Goal: Transaction & Acquisition: Obtain resource

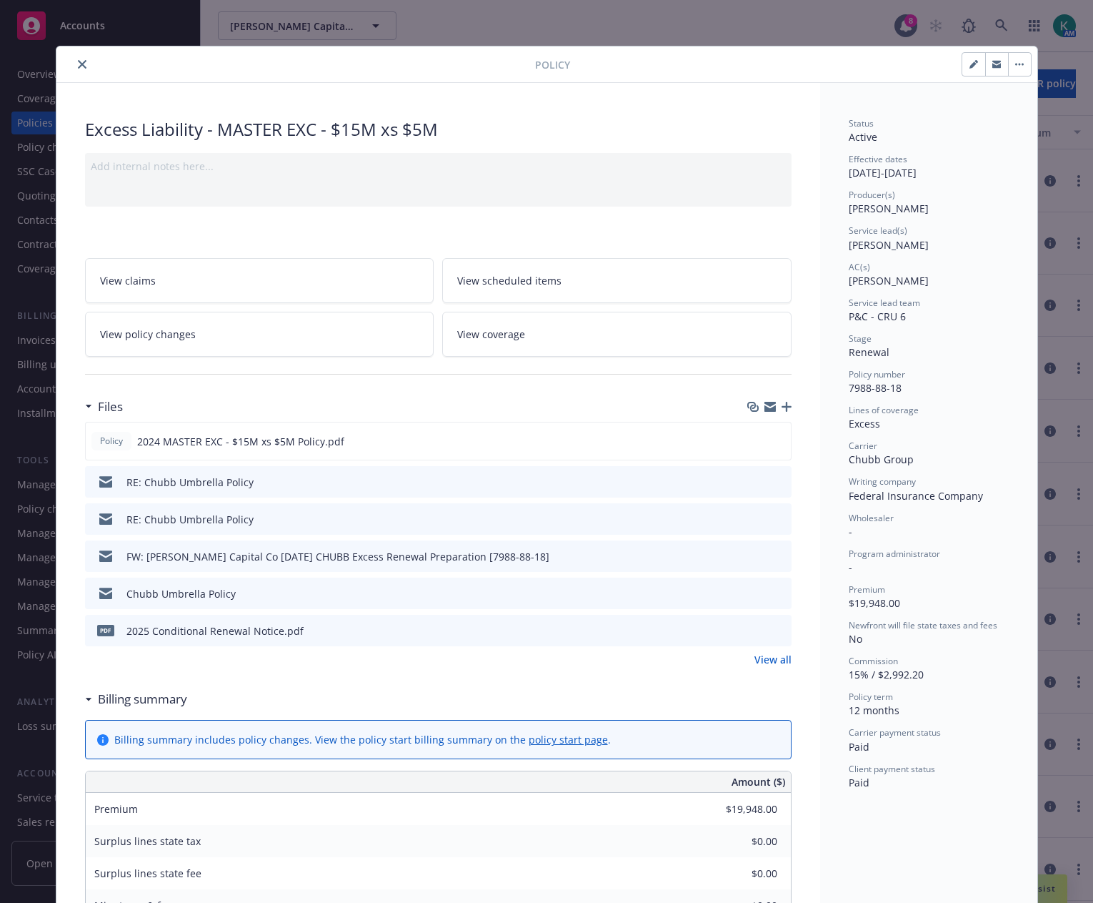
scroll to position [71, 0]
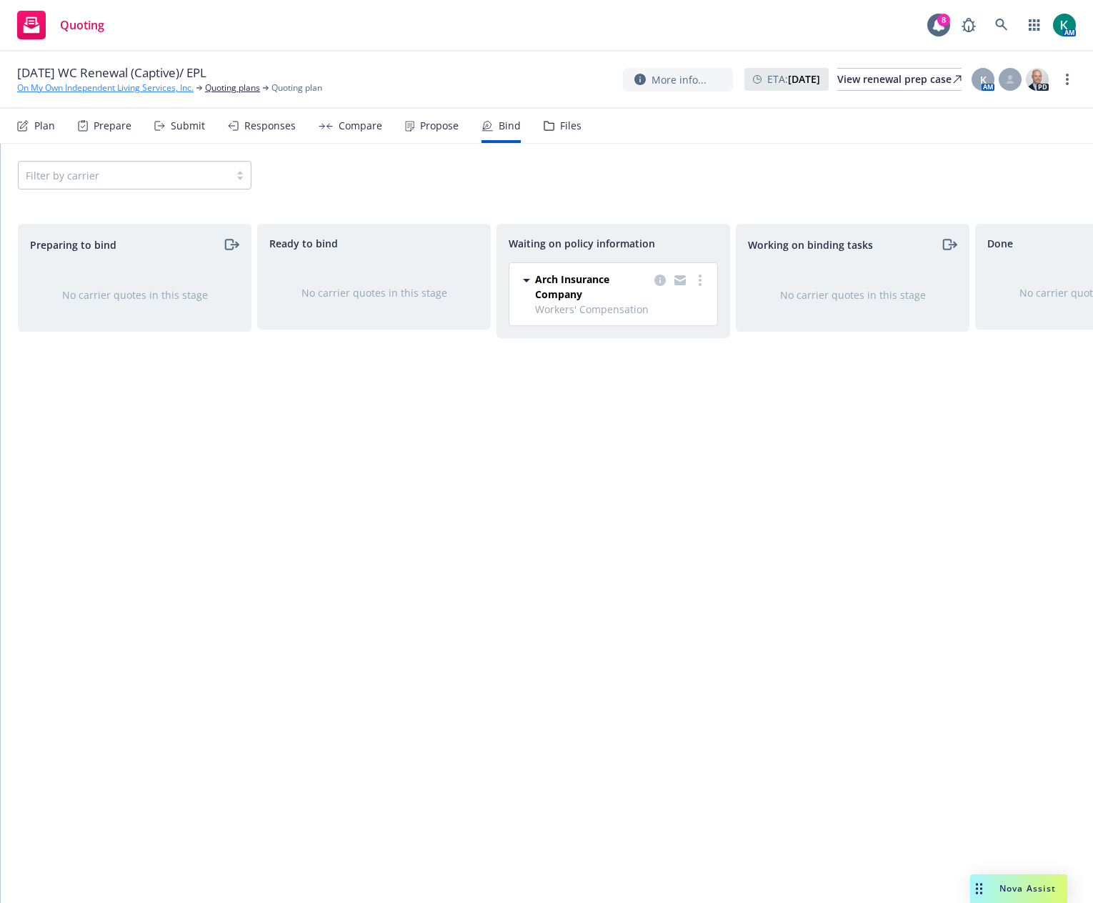
click at [163, 86] on link "On My Own Independent Living Services, Inc." at bounding box center [105, 87] width 177 height 13
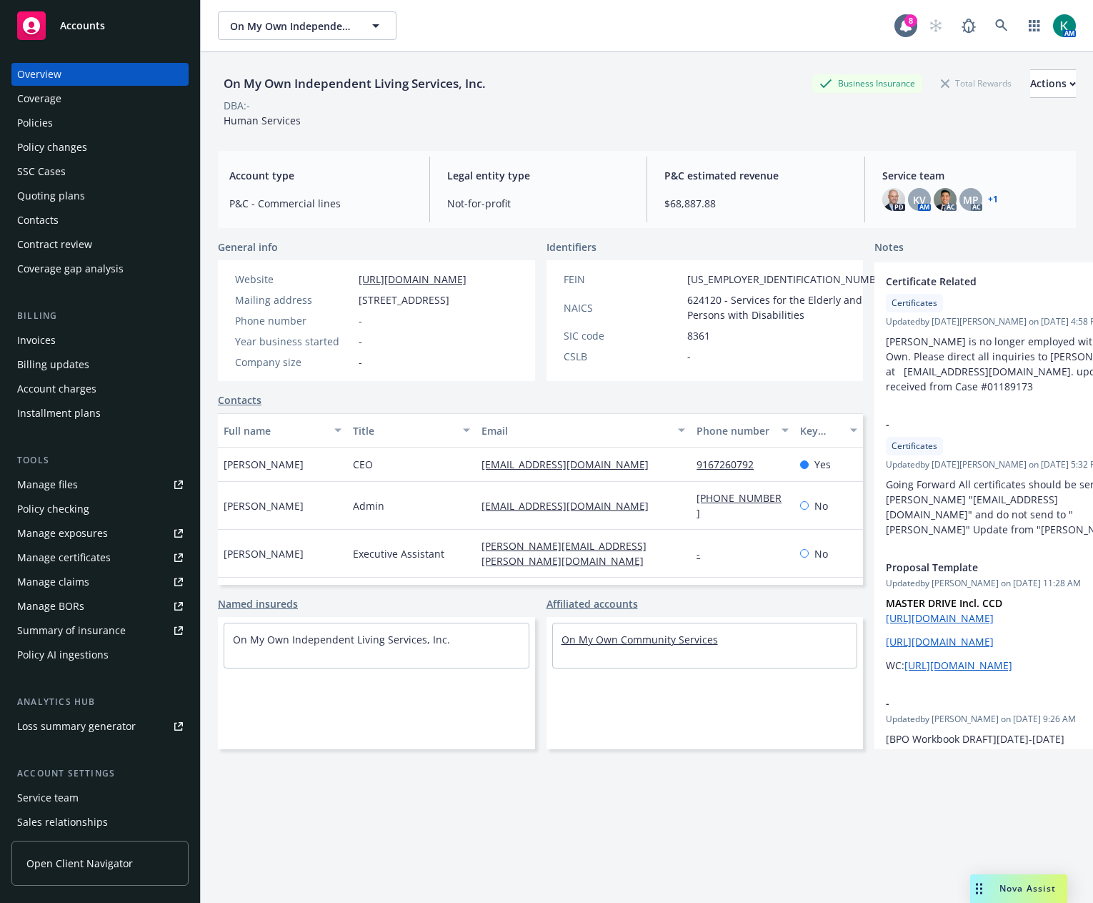
click at [562, 646] on link "On My Own Community Services" at bounding box center [640, 639] width 156 height 14
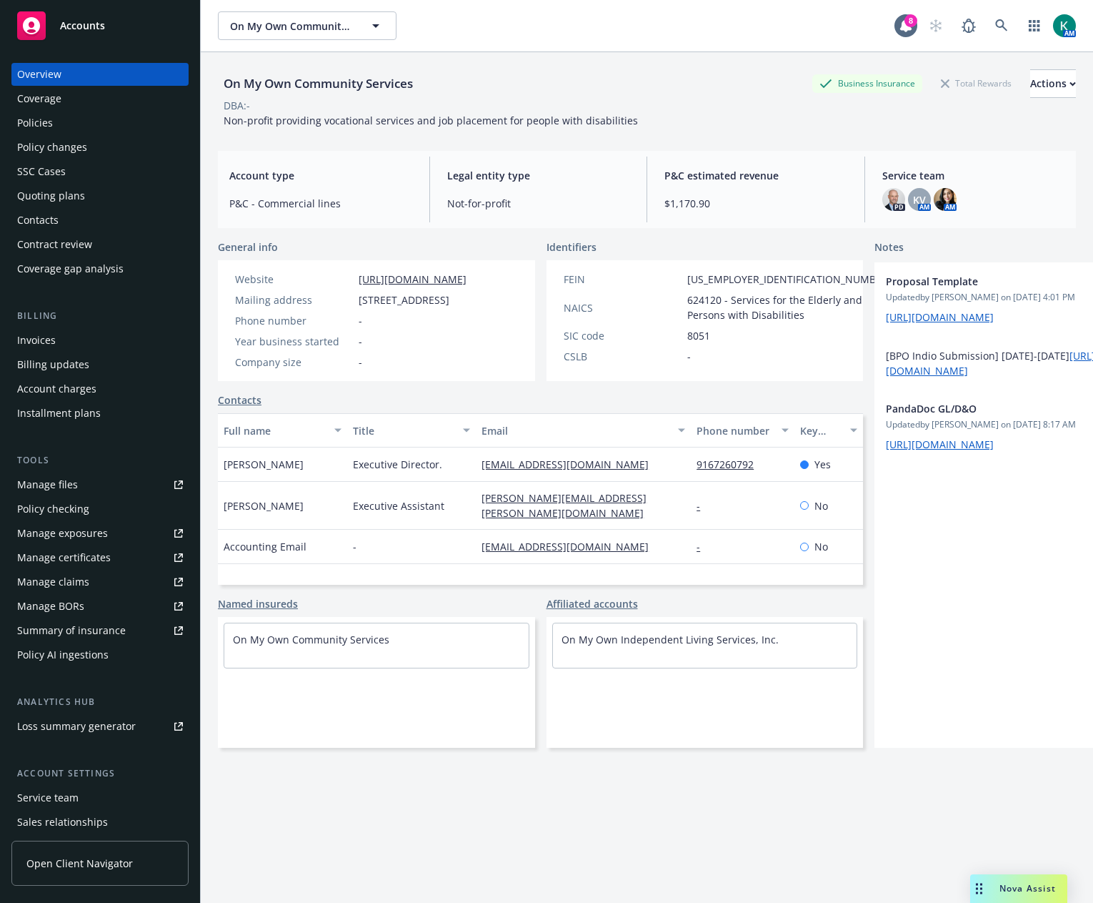
click at [84, 117] on div "Policies" at bounding box center [100, 122] width 166 height 23
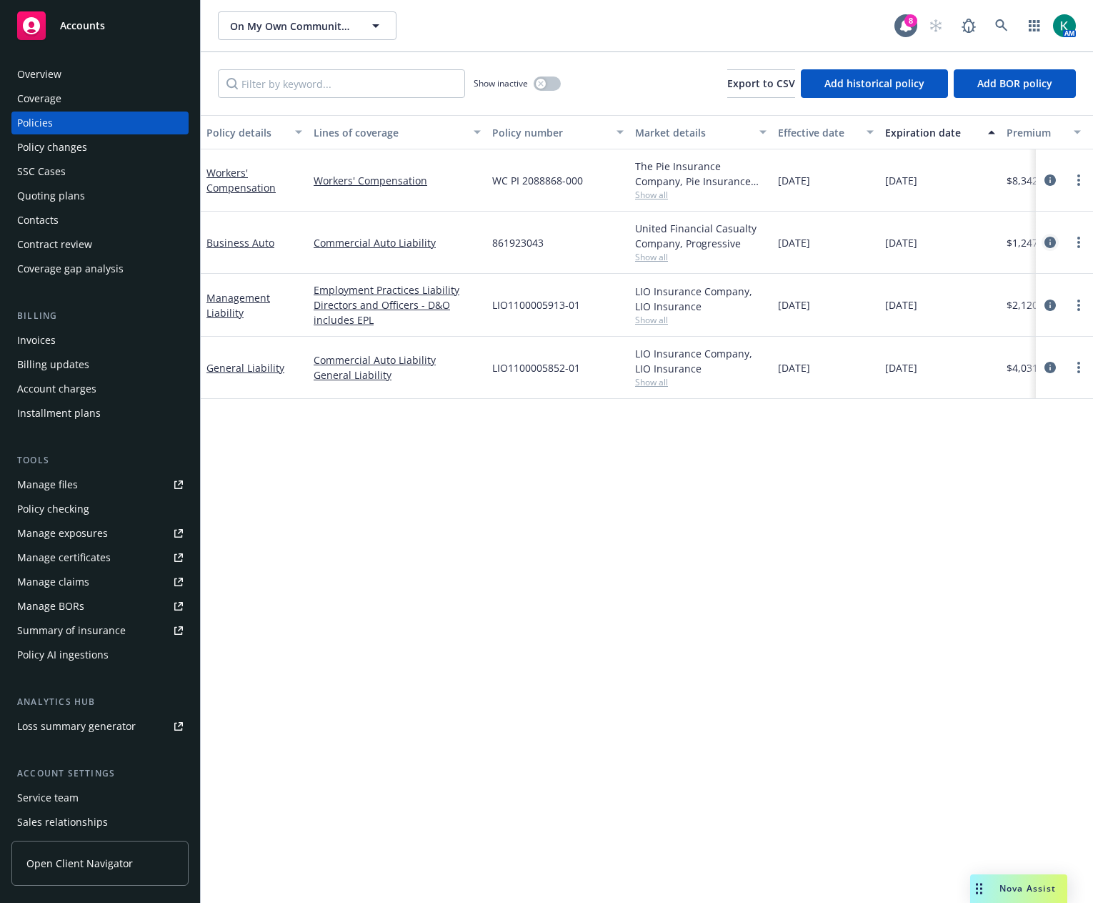
click at [1050, 237] on icon "circleInformation" at bounding box center [1050, 242] width 11 height 11
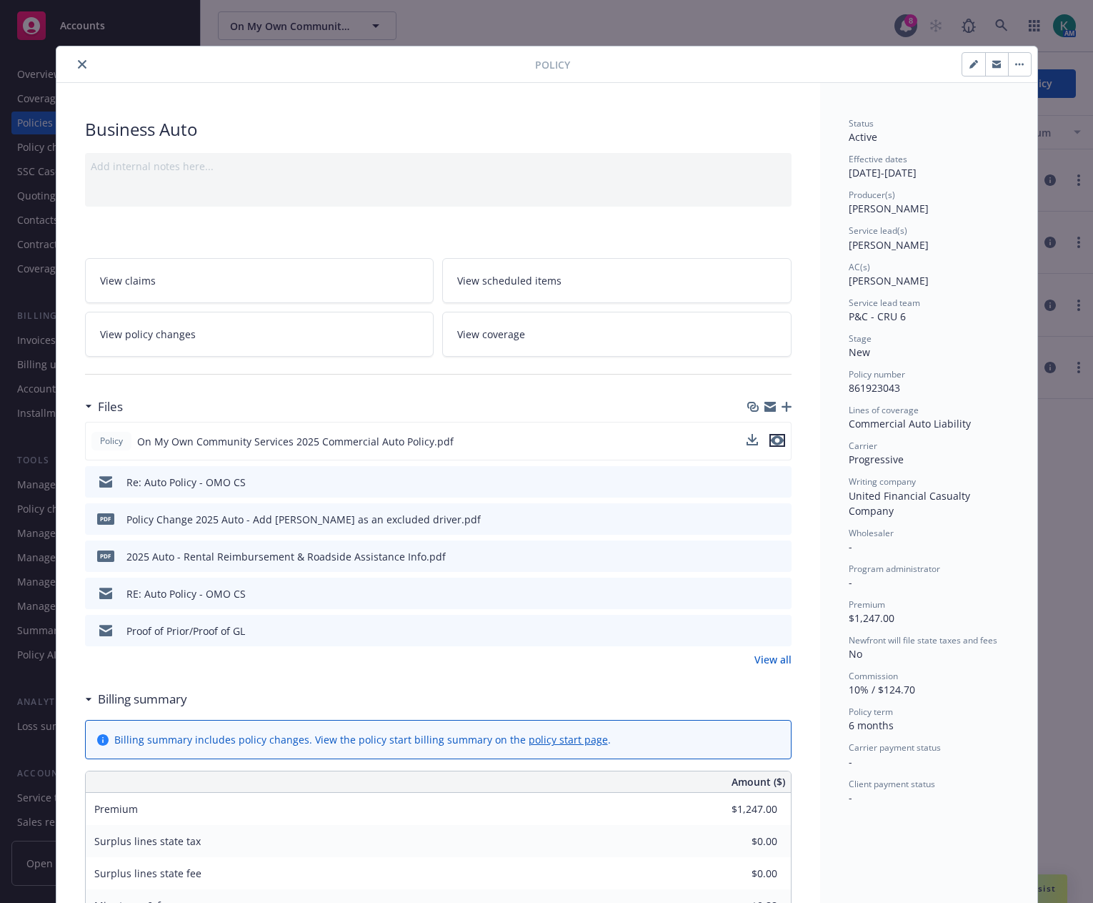
click at [771, 444] on icon "preview file" at bounding box center [777, 440] width 13 height 10
click at [777, 514] on icon "preview file" at bounding box center [778, 518] width 13 height 10
click at [777, 435] on icon "preview file" at bounding box center [777, 440] width 13 height 10
click at [775, 629] on icon "preview file" at bounding box center [778, 630] width 13 height 10
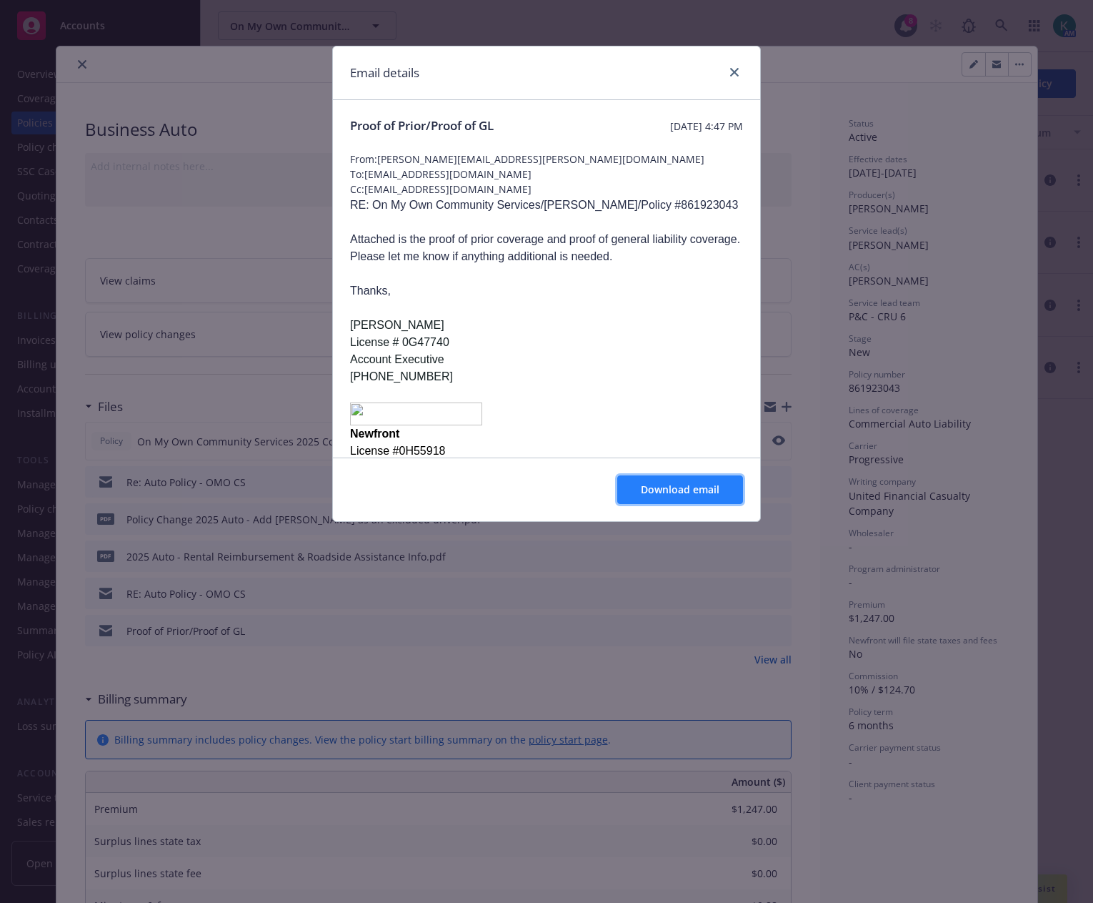
click at [690, 495] on span "Download email" at bounding box center [680, 489] width 79 height 14
click at [735, 70] on icon "close" at bounding box center [734, 72] width 9 height 9
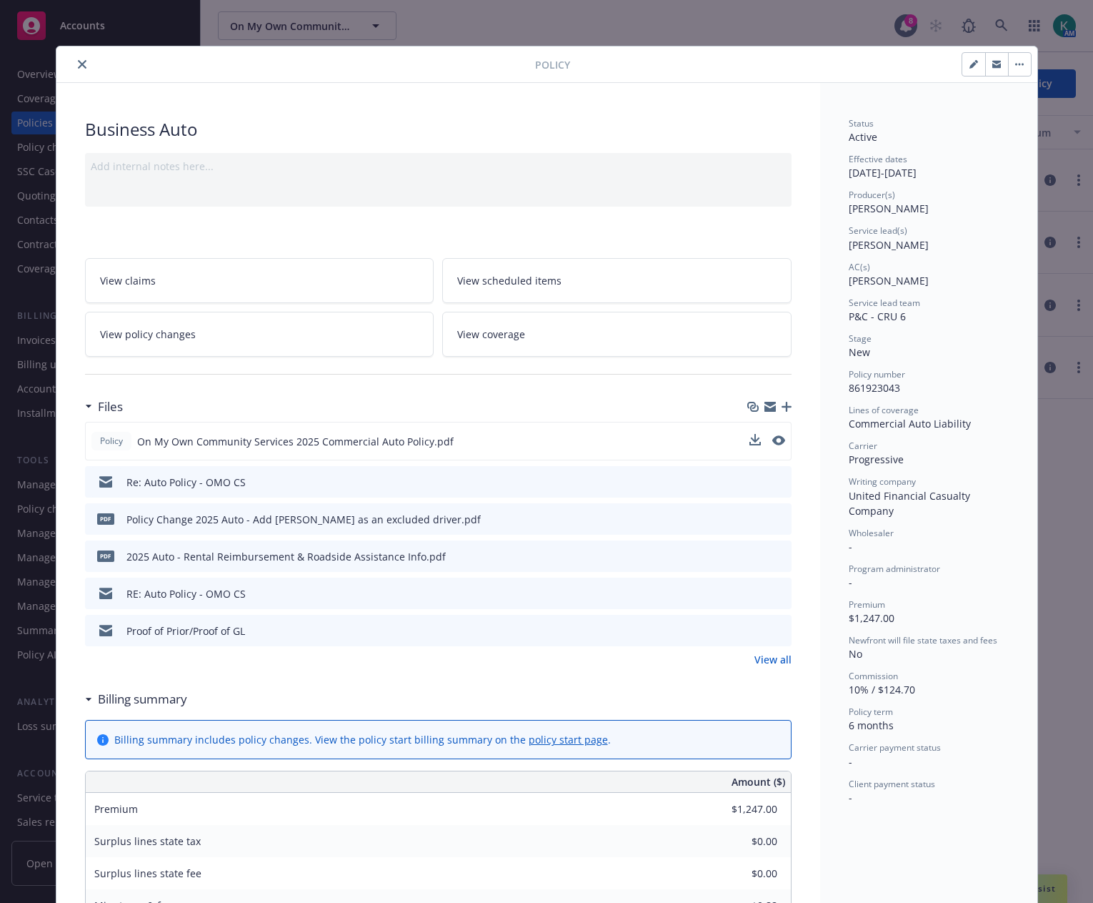
drag, startPoint x: 990, startPoint y: 61, endPoint x: 999, endPoint y: 197, distance: 136.8
click at [993, 61] on icon "button" at bounding box center [997, 63] width 9 height 4
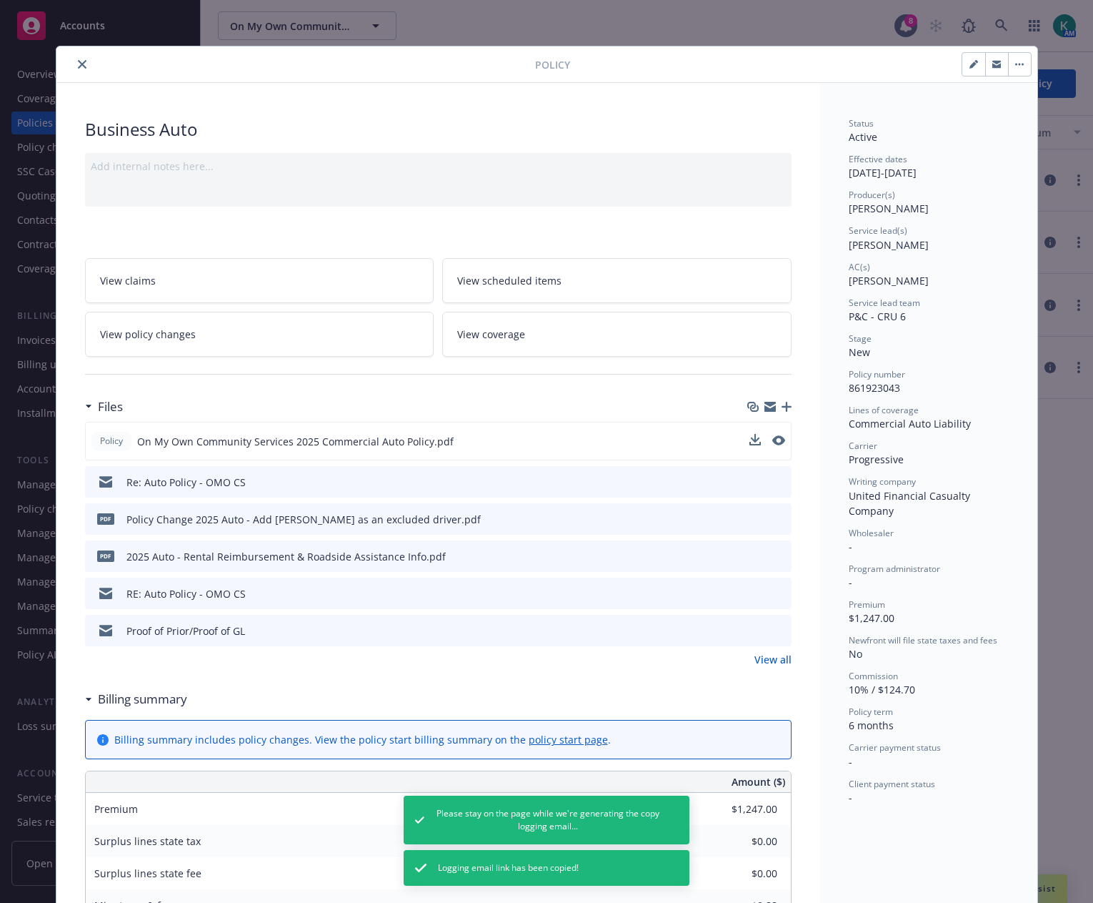
click at [78, 61] on icon "close" at bounding box center [82, 64] width 9 height 9
